Goal: Task Accomplishment & Management: Manage account settings

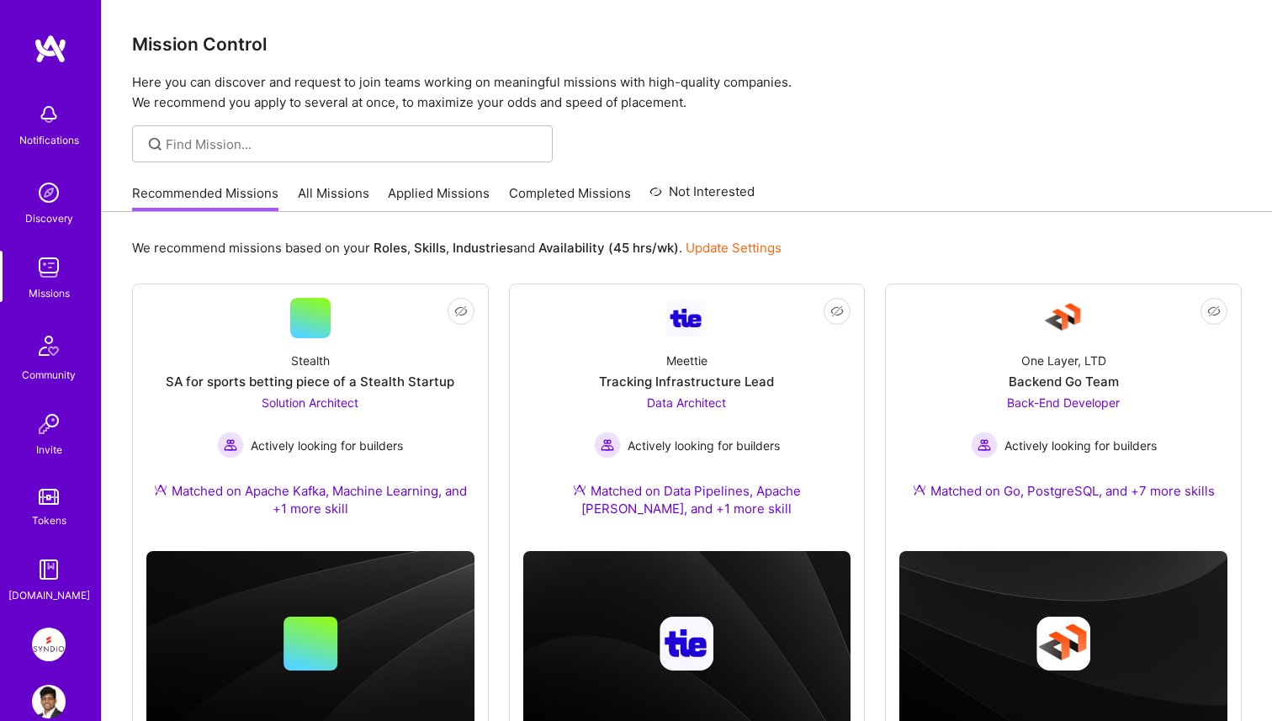
scroll to position [69, 0]
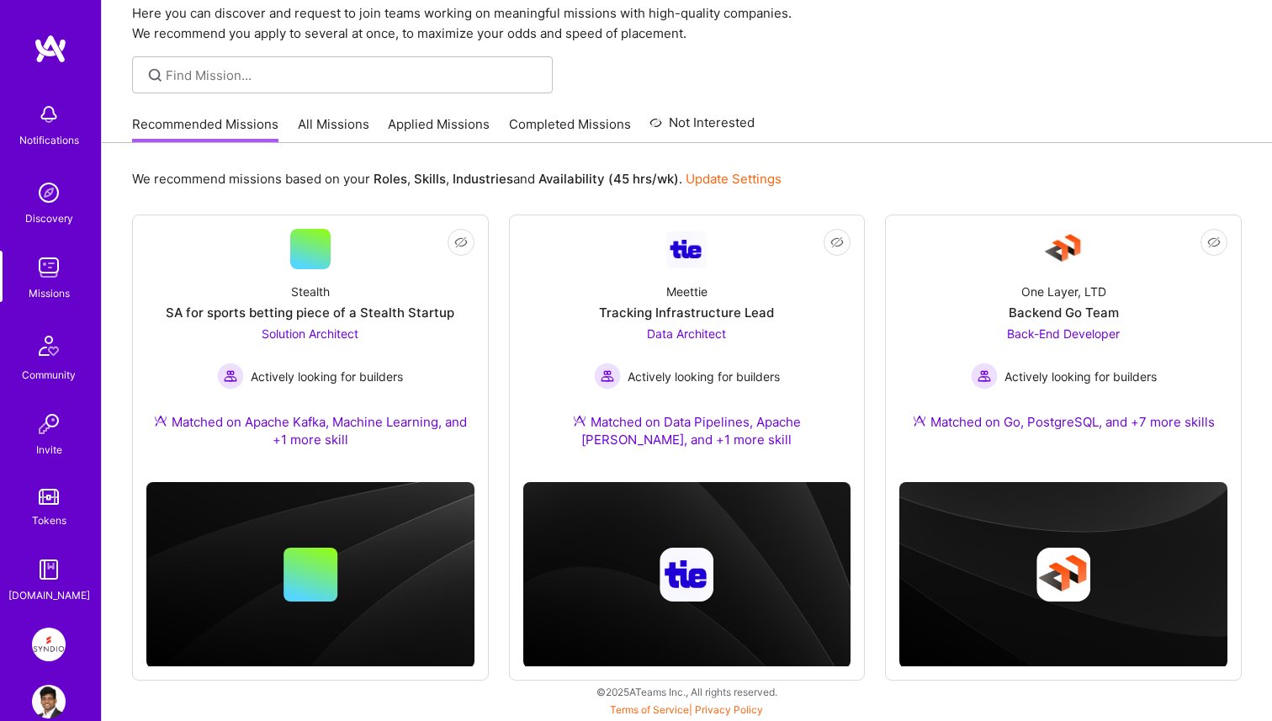
click at [421, 126] on link "Applied Missions" at bounding box center [439, 129] width 102 height 28
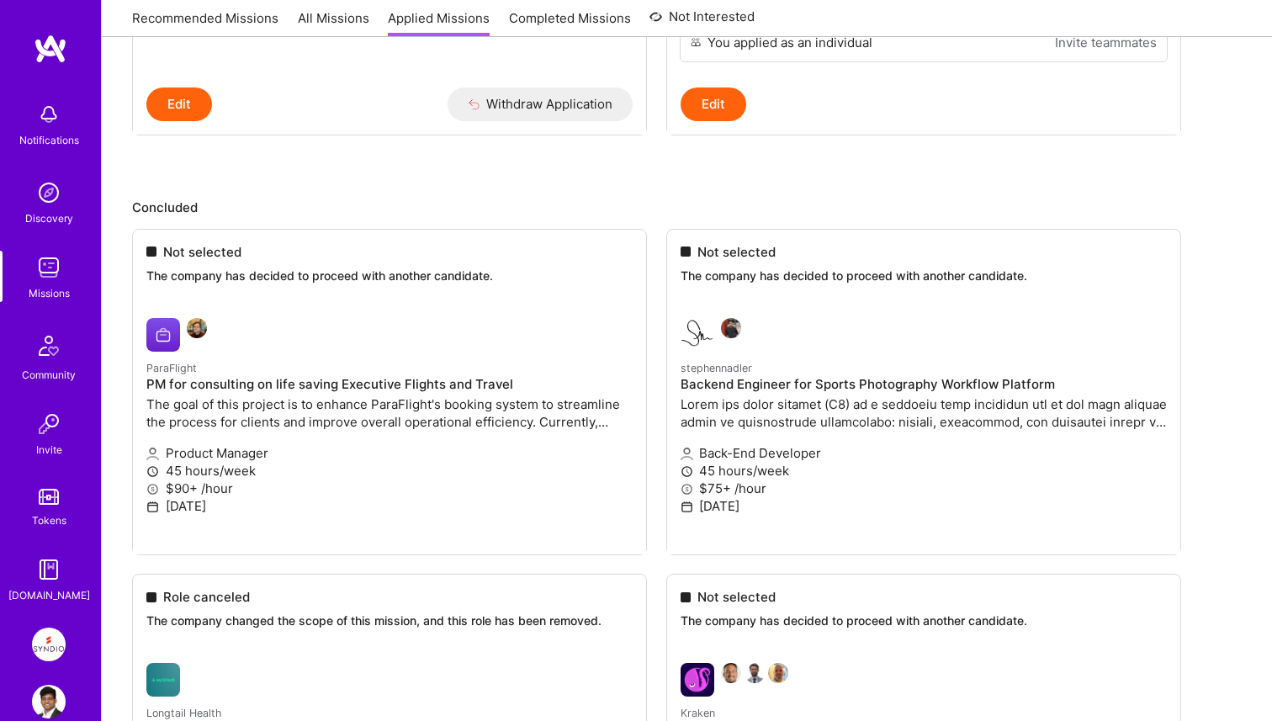
scroll to position [3116, 0]
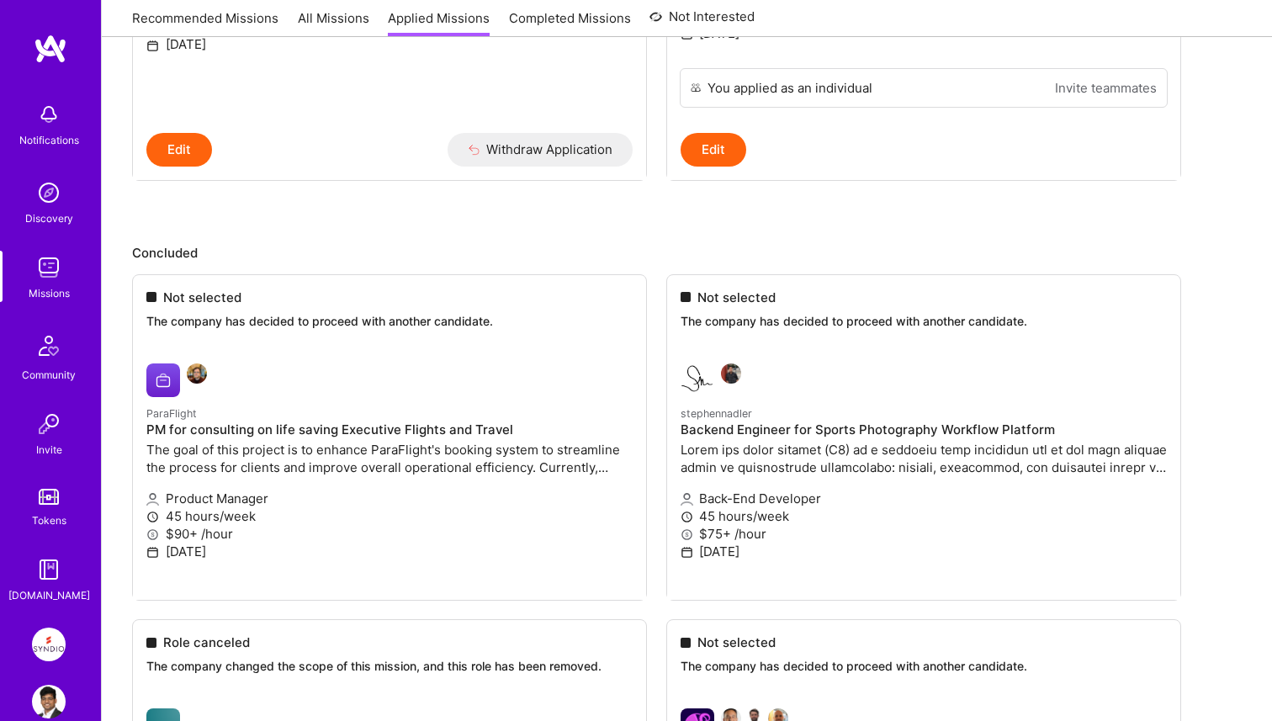
click at [60, 642] on img at bounding box center [49, 645] width 34 height 34
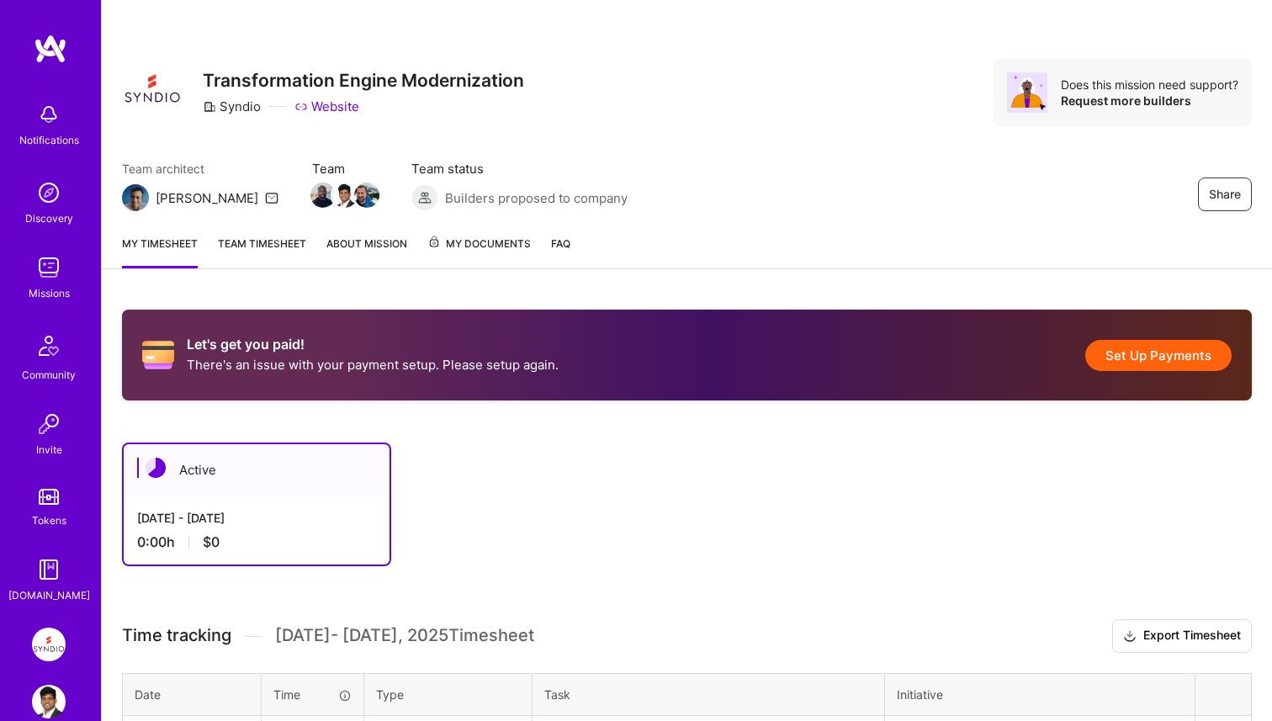
click at [298, 241] on link "Team timesheet" at bounding box center [262, 252] width 88 height 34
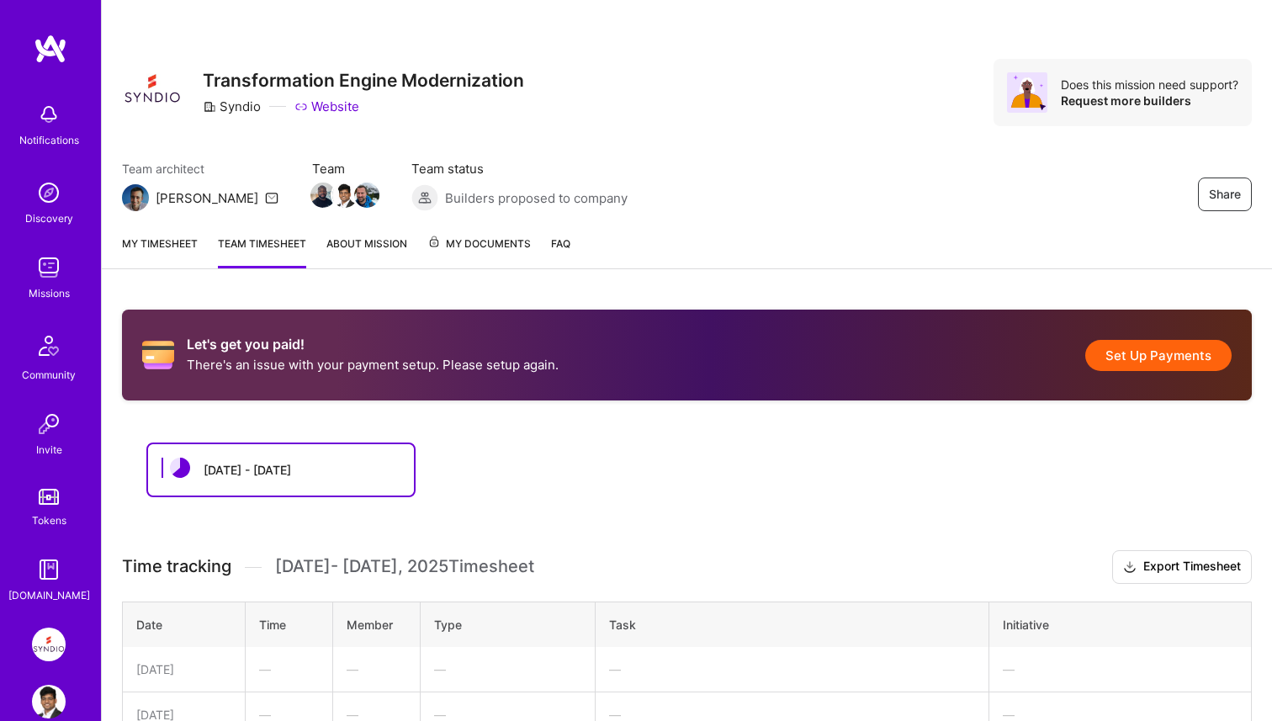
click at [361, 247] on link "About Mission" at bounding box center [367, 252] width 81 height 34
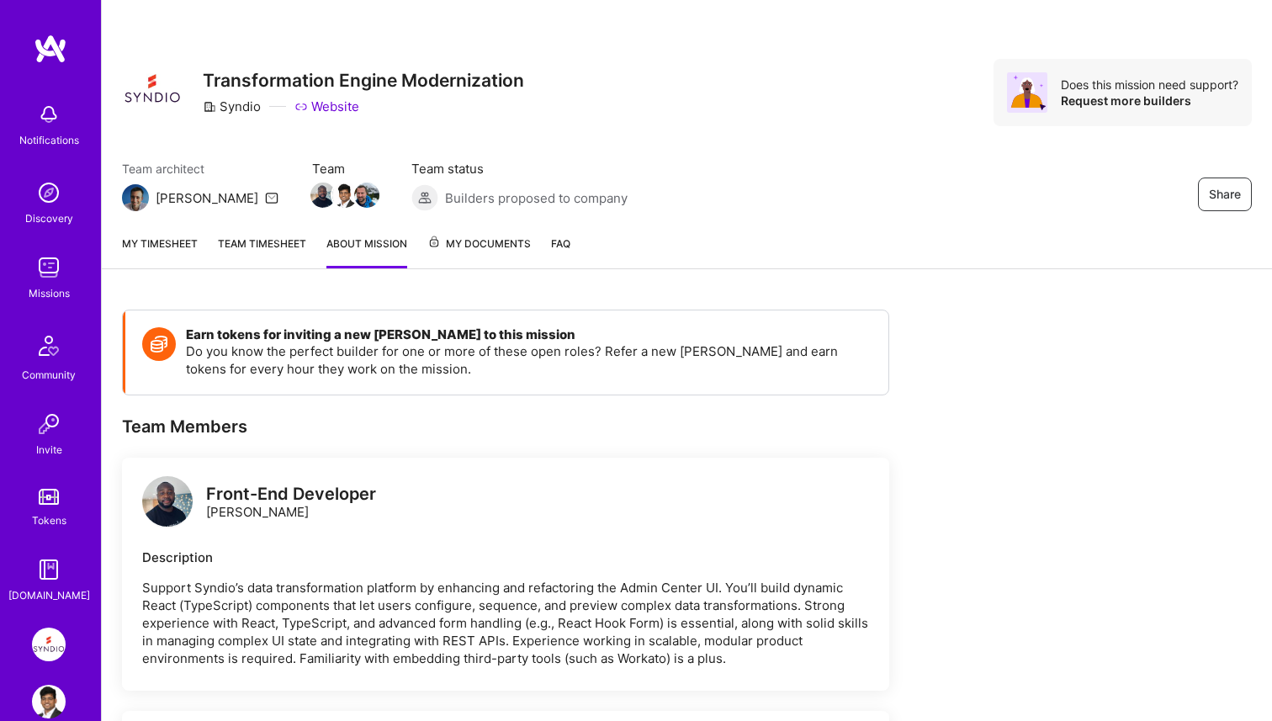
click at [258, 255] on link "Team timesheet" at bounding box center [262, 252] width 88 height 34
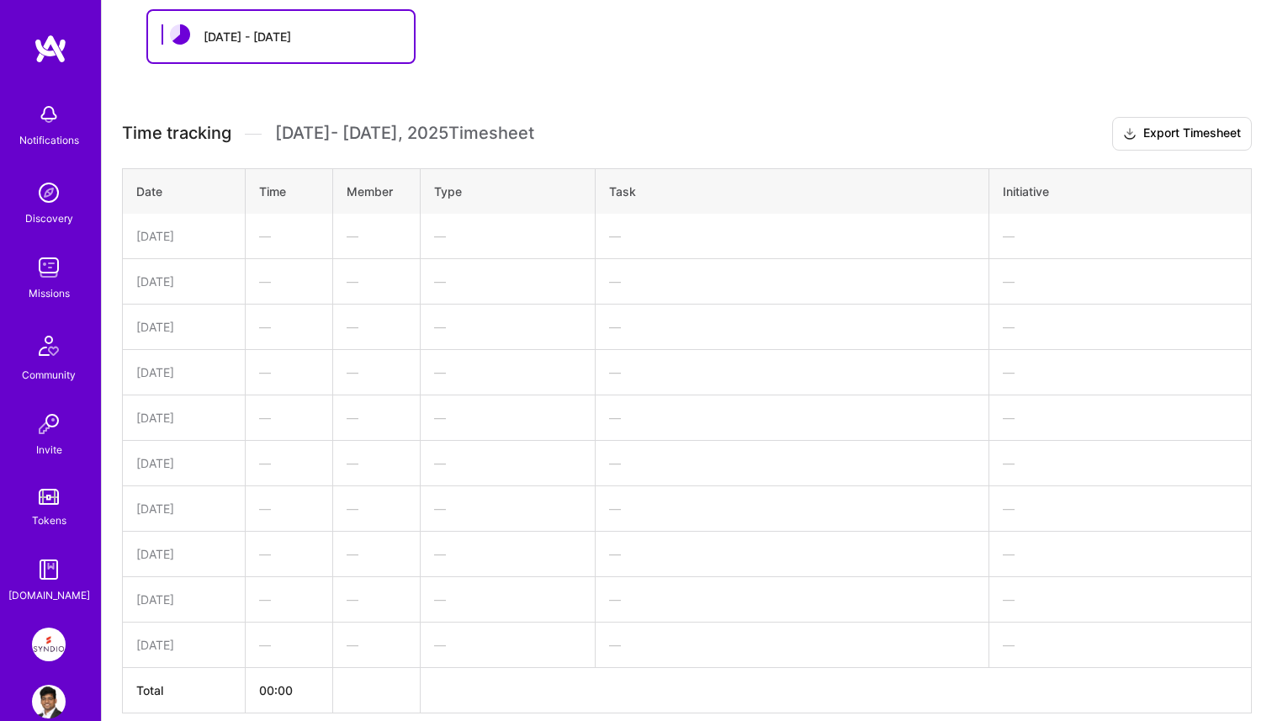
scroll to position [507, 0]
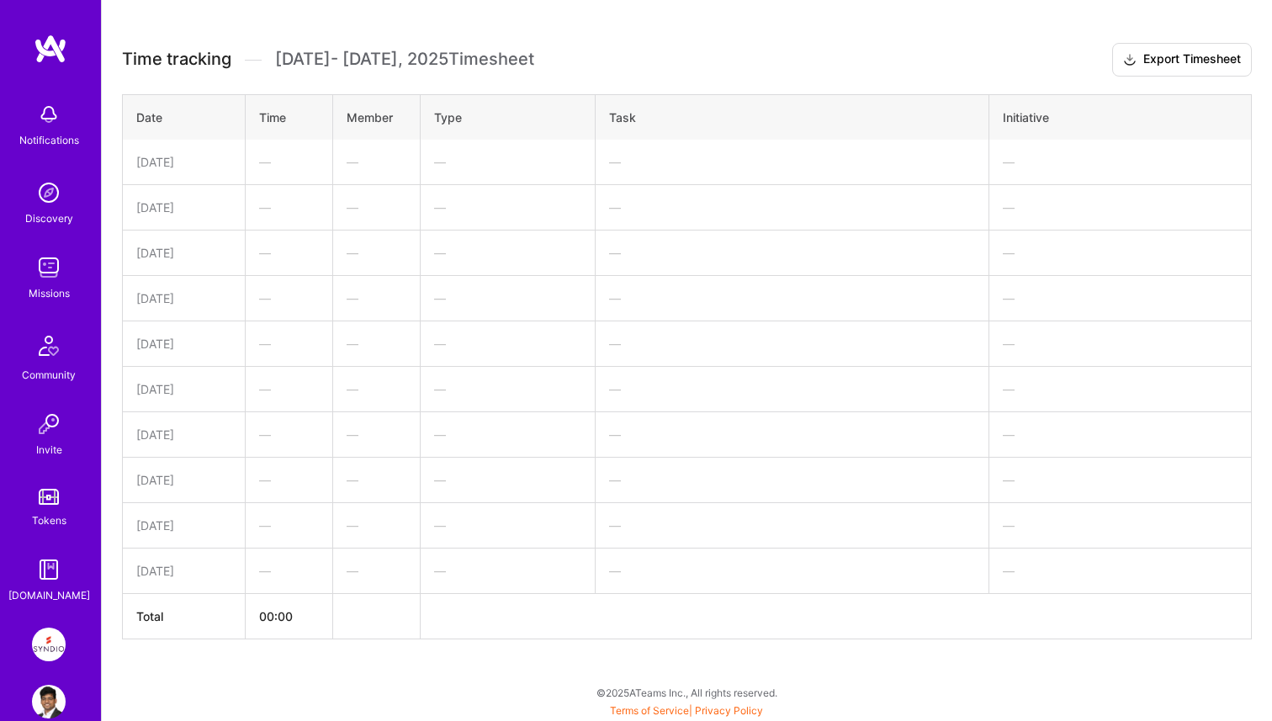
click at [248, 164] on td "—" at bounding box center [289, 162] width 88 height 45
click at [344, 290] on td "—" at bounding box center [376, 297] width 88 height 45
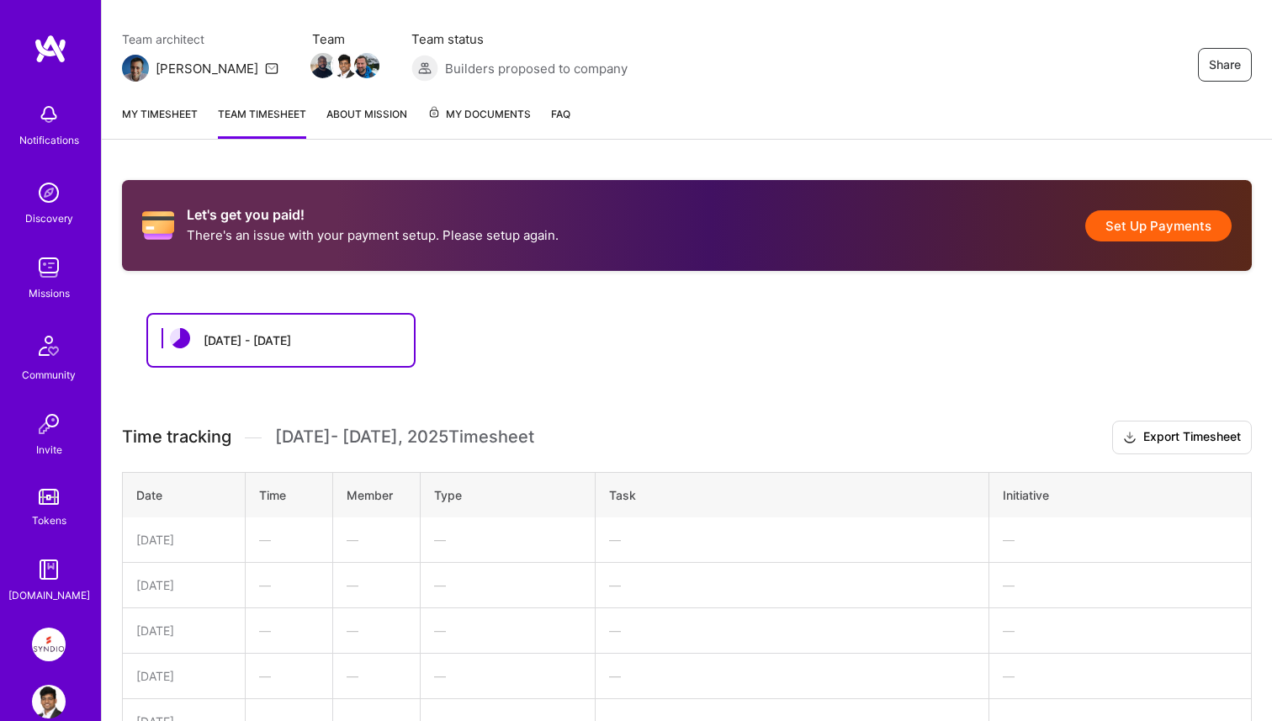
scroll to position [120, 0]
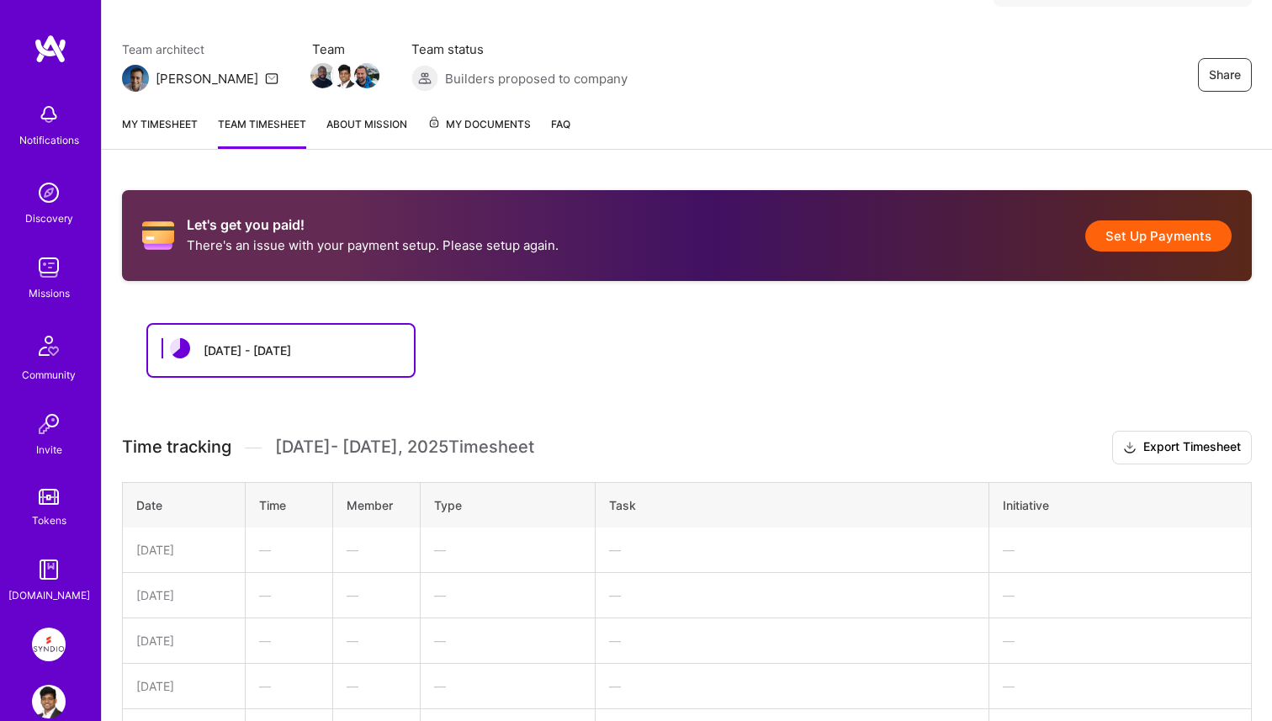
click at [162, 125] on link "My timesheet" at bounding box center [160, 132] width 76 height 34
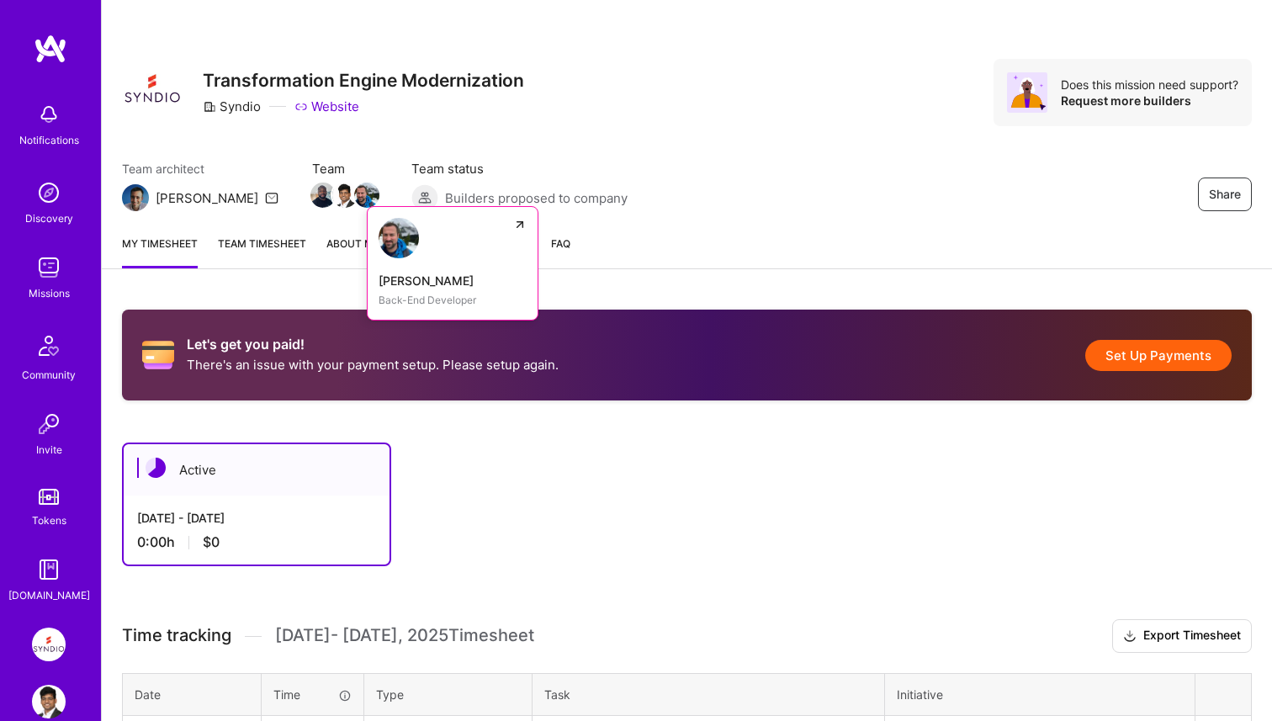
click at [354, 203] on img at bounding box center [366, 195] width 25 height 25
